Goal: Task Accomplishment & Management: Manage account settings

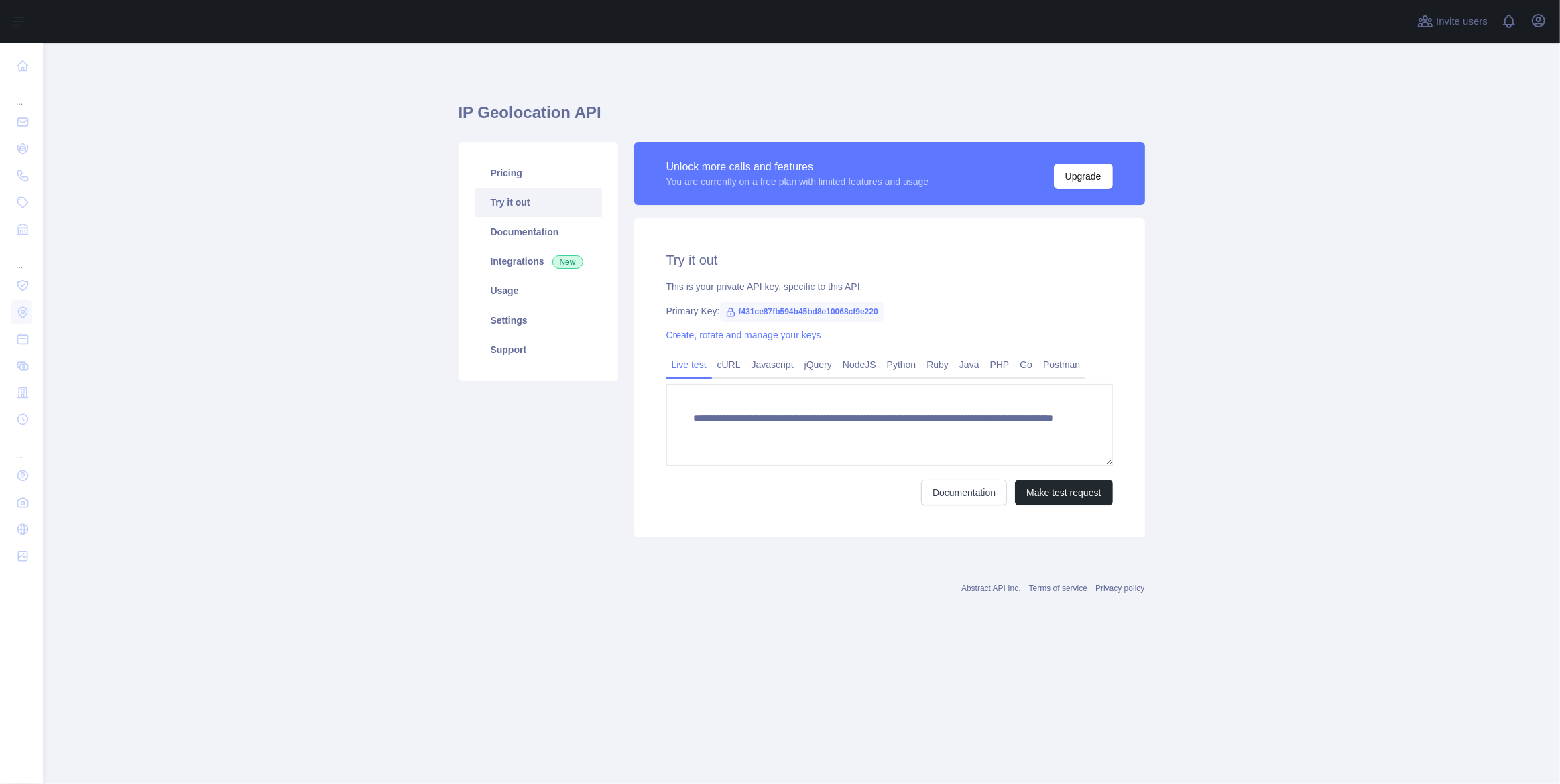
type textarea "**********"
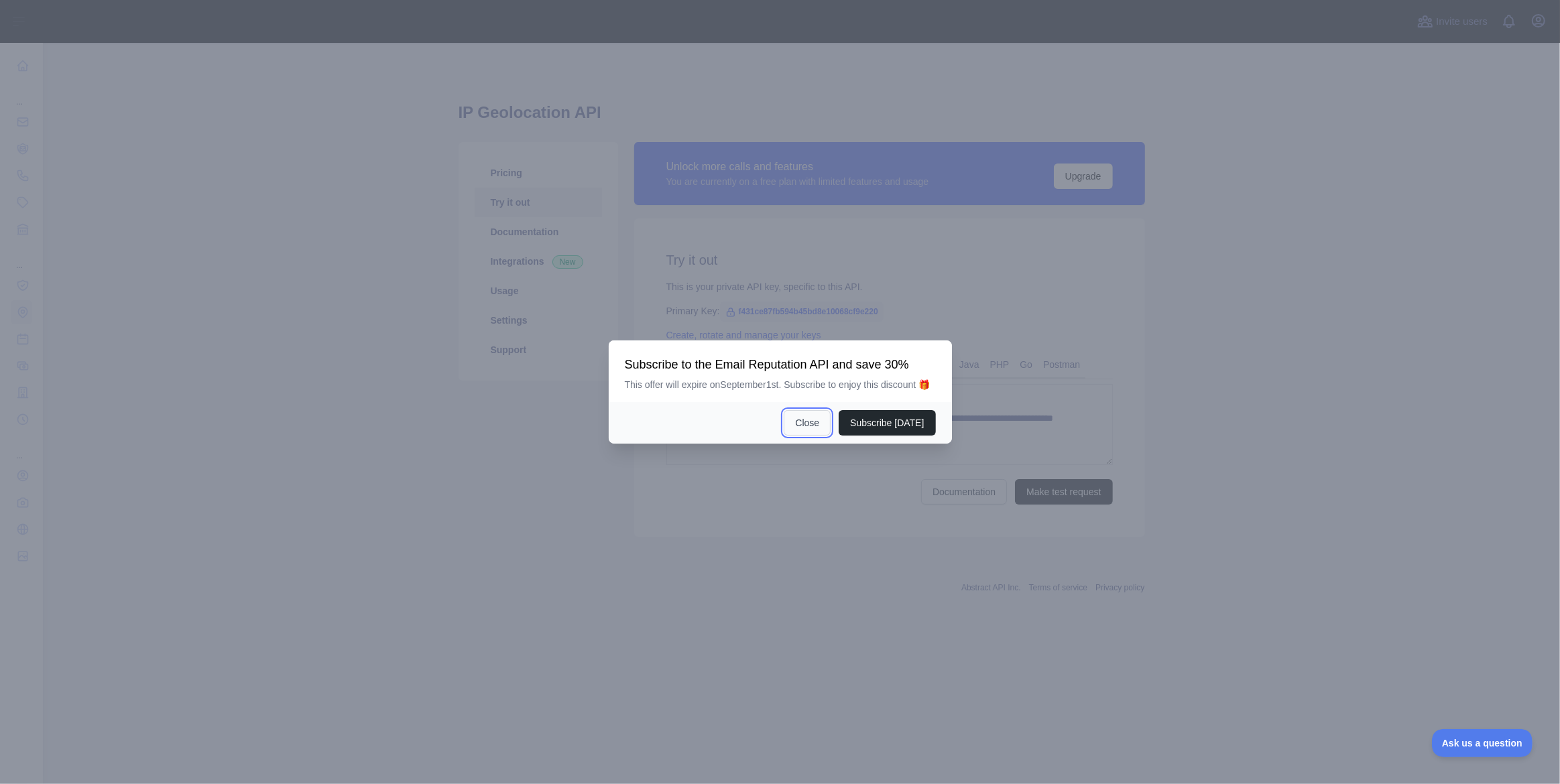
click at [819, 426] on button "Close" at bounding box center [807, 423] width 47 height 25
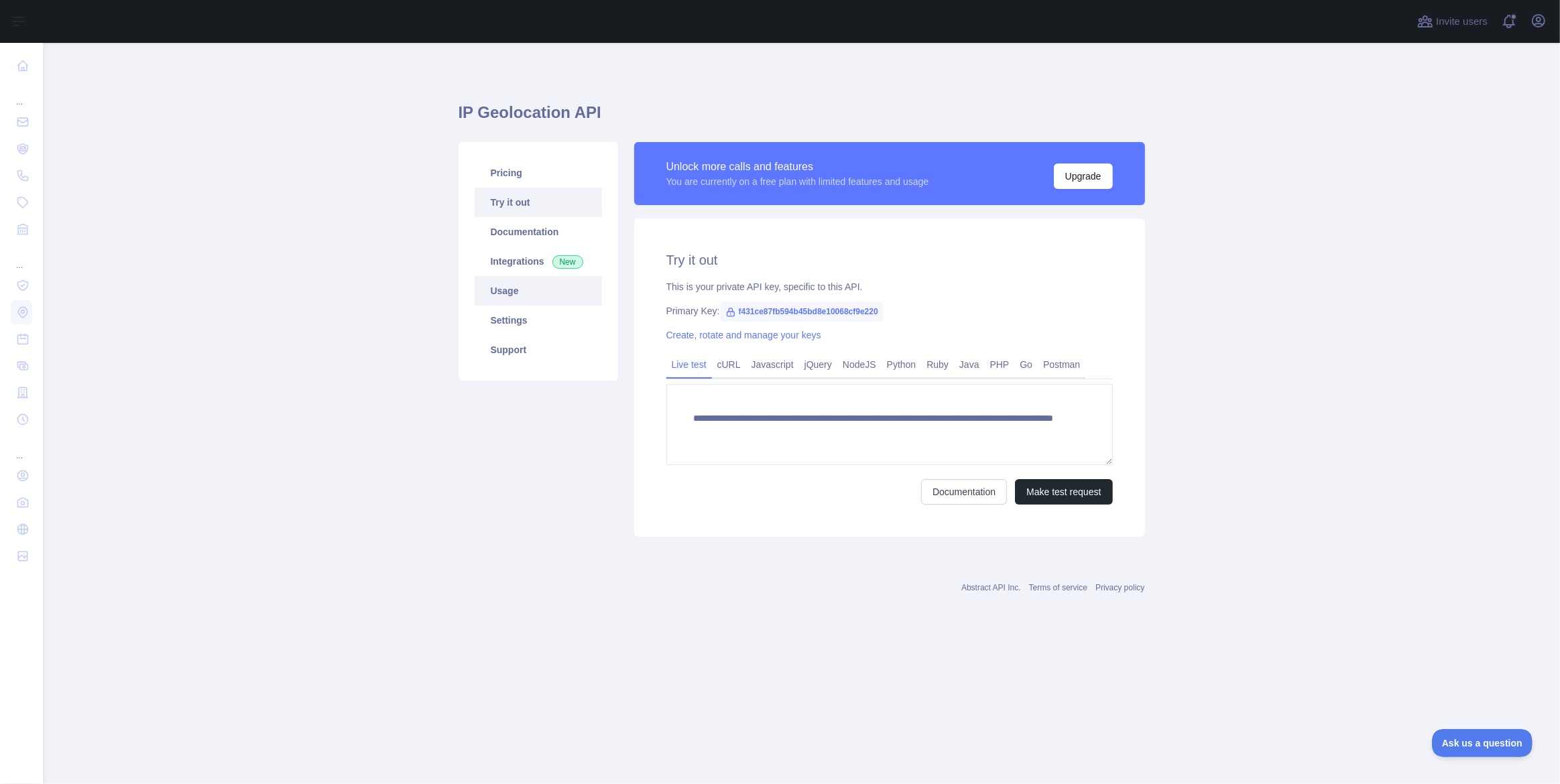
click at [523, 285] on link "Usage" at bounding box center [539, 290] width 127 height 29
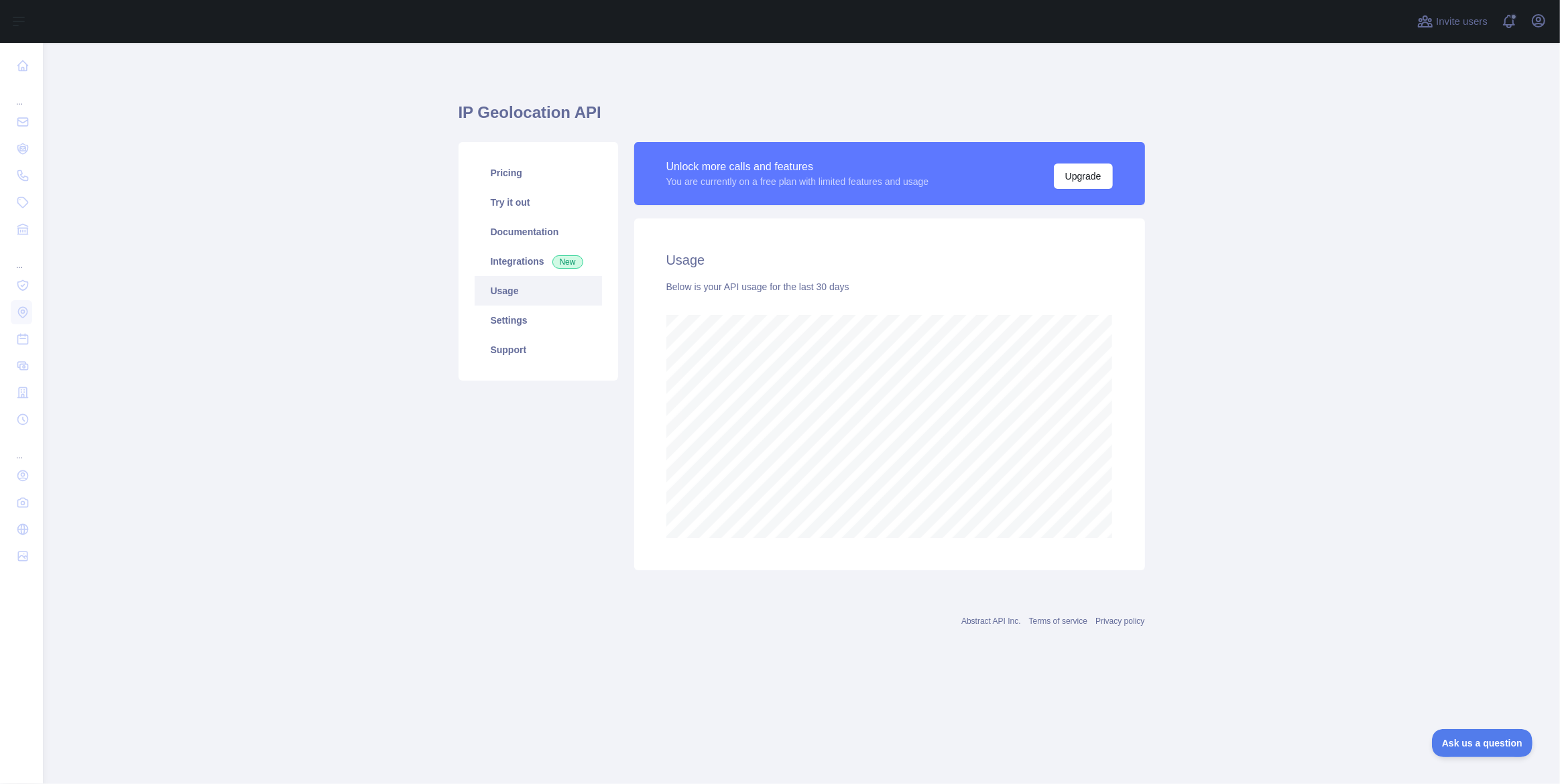
scroll to position [741, 1517]
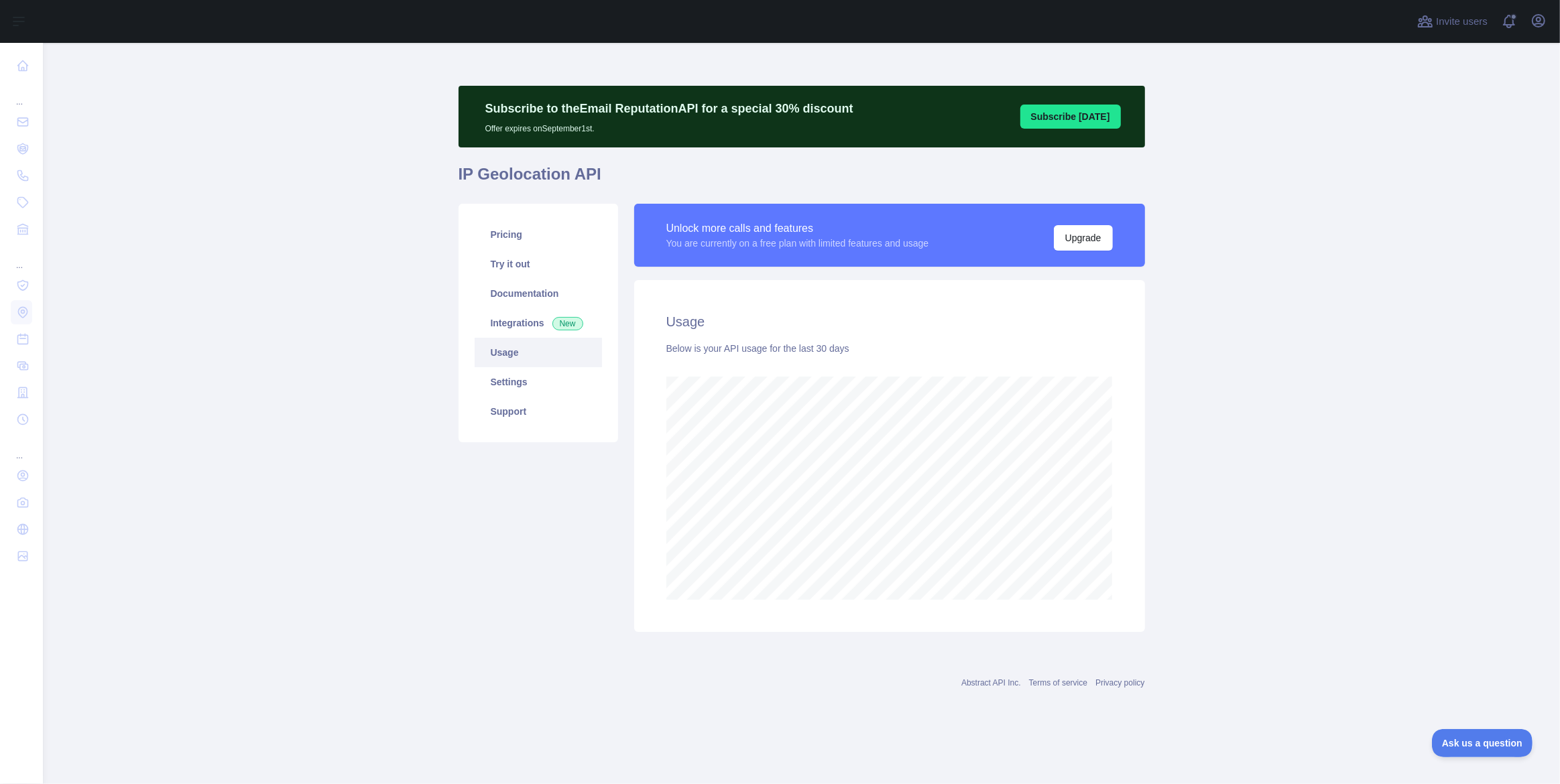
click at [1274, 456] on main "Subscribe to the Email Reputation API for a special 30 % discount Offer expires…" at bounding box center [801, 413] width 1517 height 741
click at [393, 597] on main "Subscribe to the Email Reputation API for a special 30 % discount Offer expires…" at bounding box center [801, 413] width 1517 height 741
click at [512, 388] on link "Settings" at bounding box center [539, 382] width 127 height 29
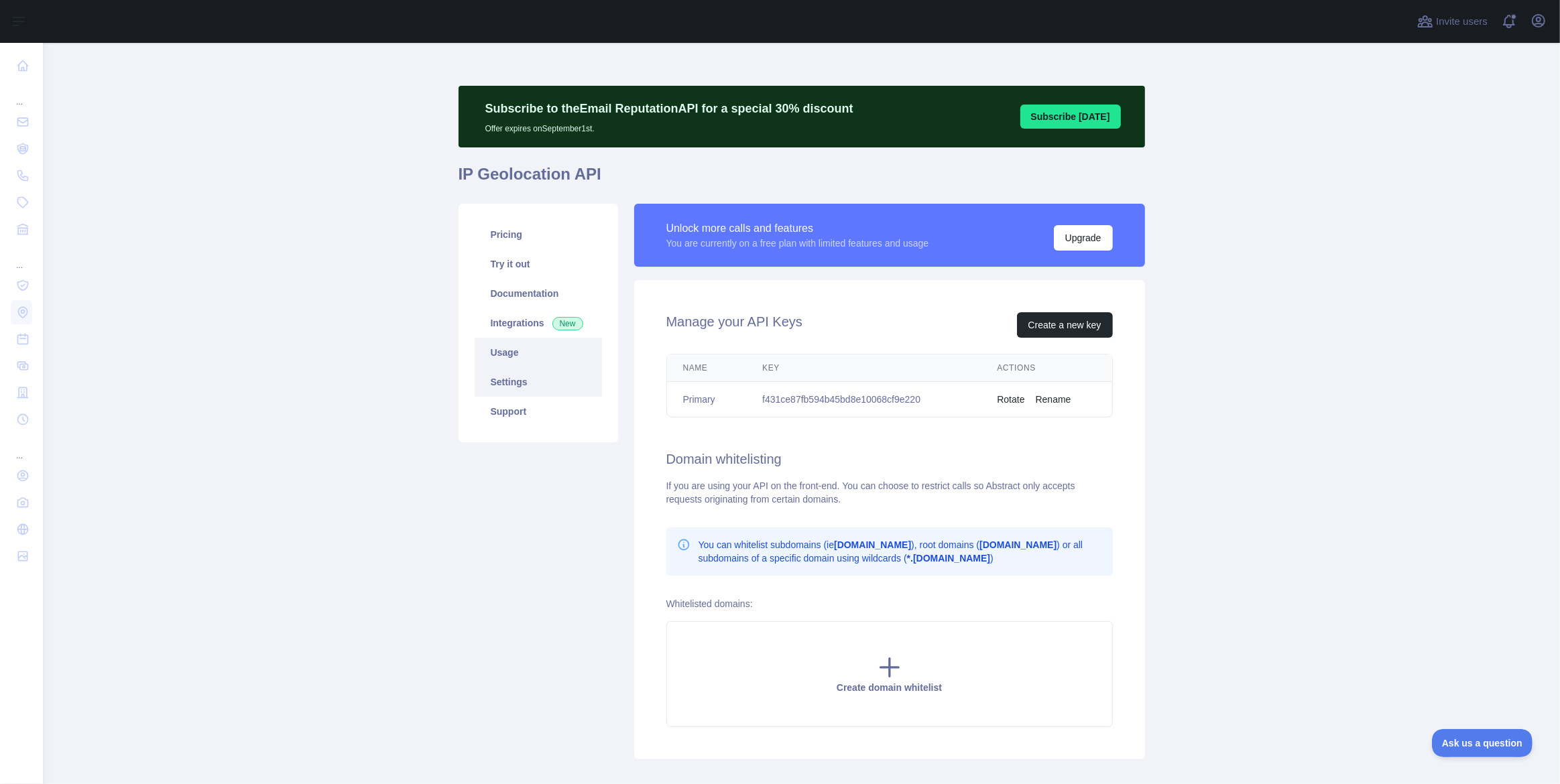
click at [514, 355] on link "Usage" at bounding box center [539, 352] width 127 height 29
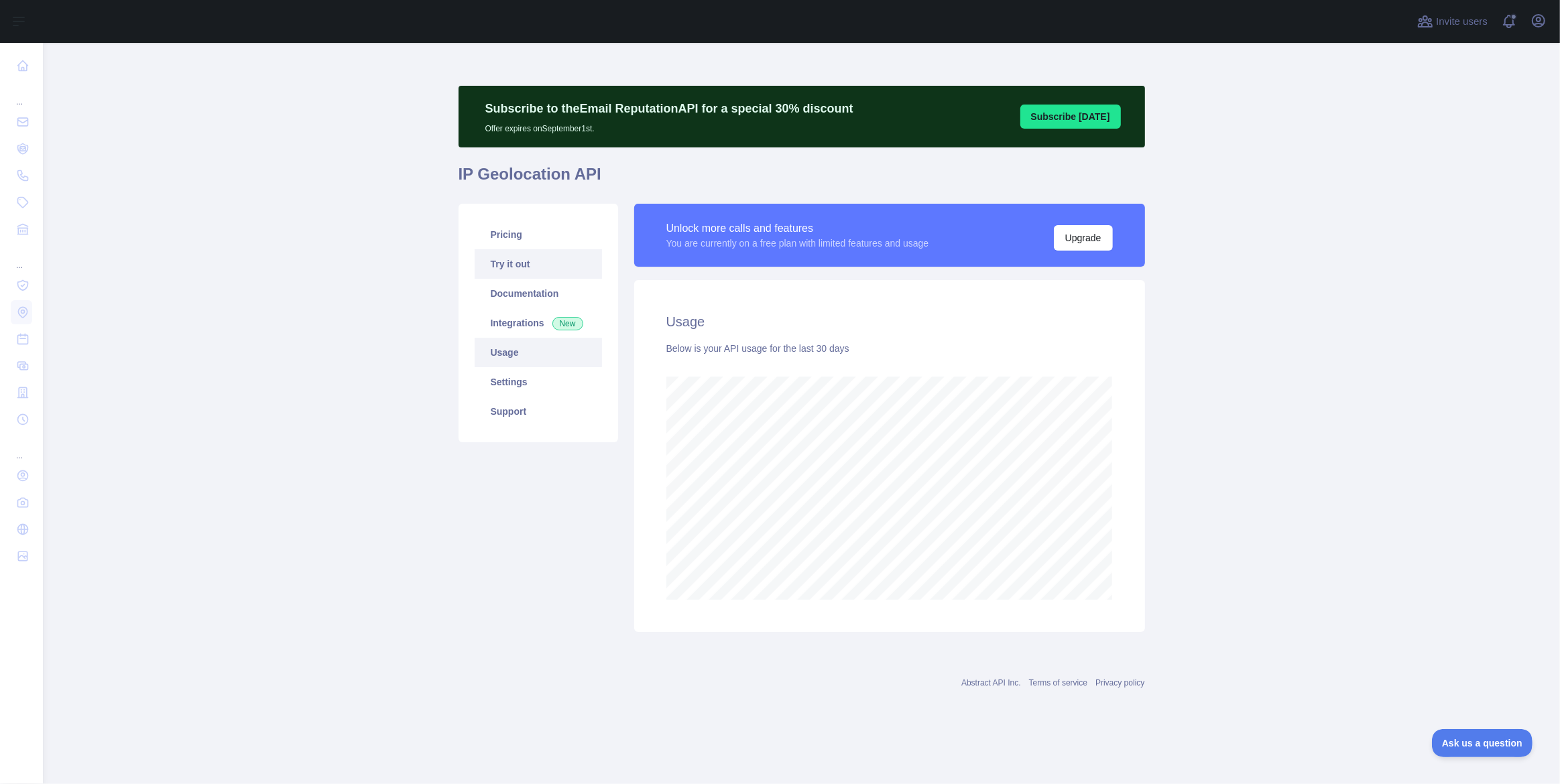
scroll to position [741, 1517]
click at [512, 235] on link "Pricing" at bounding box center [539, 234] width 127 height 29
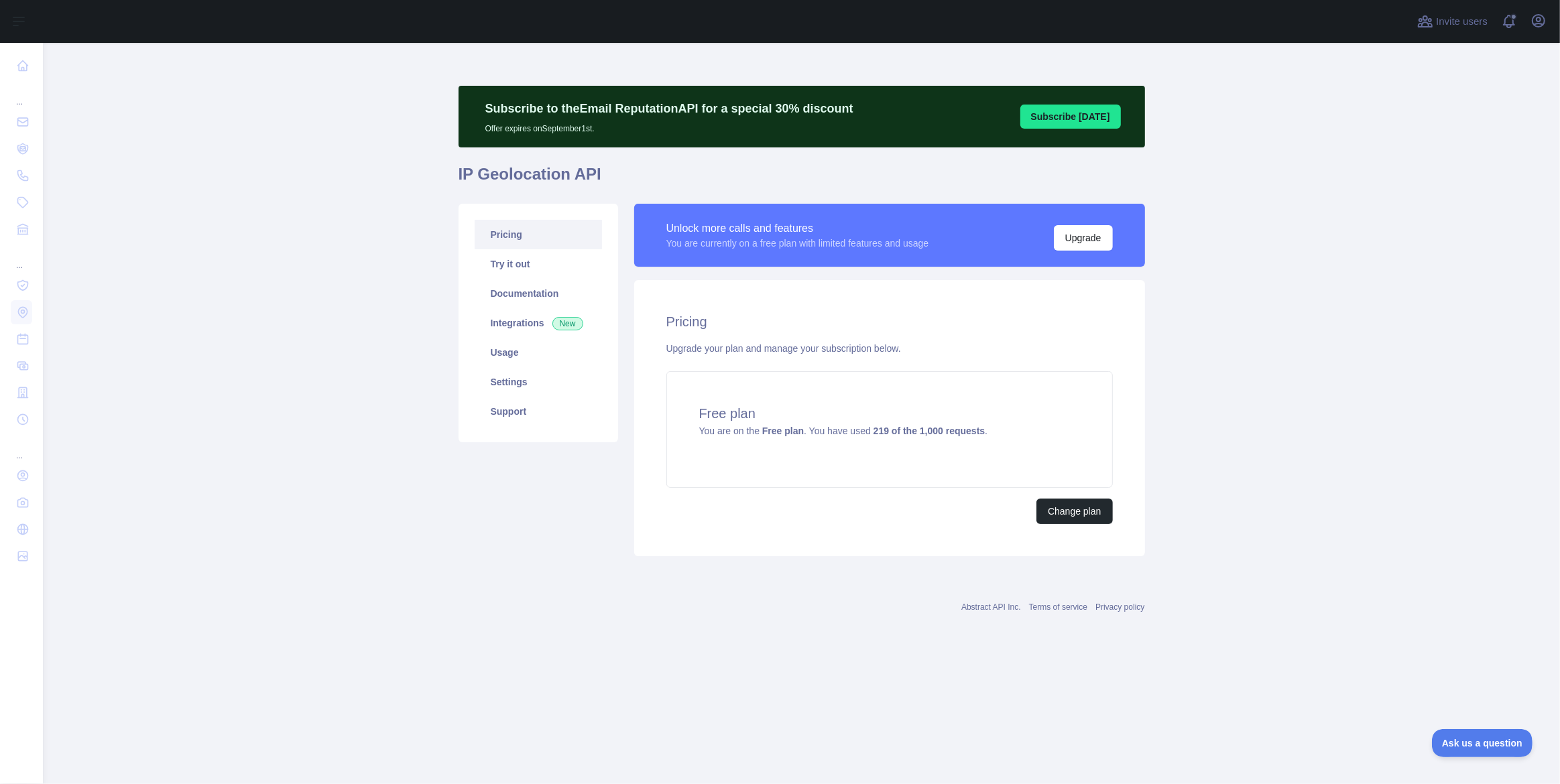
click at [1438, 454] on main "Subscribe to the Email Reputation API for a special 30 % discount Offer expires…" at bounding box center [801, 413] width 1517 height 741
